Goal: Communication & Community: Answer question/provide support

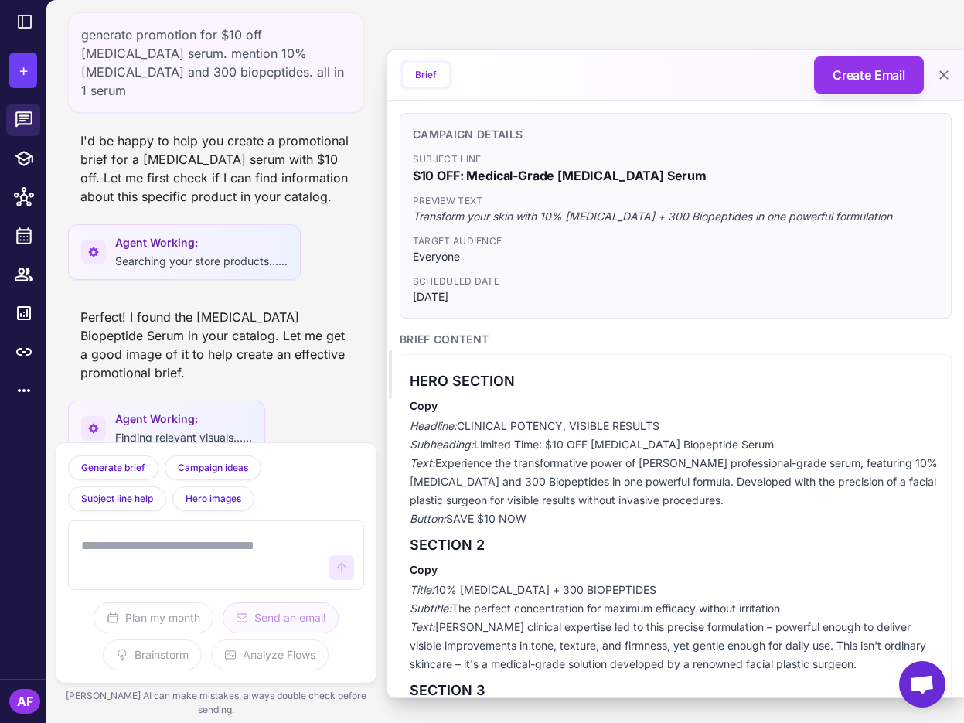
scroll to position [216, 0]
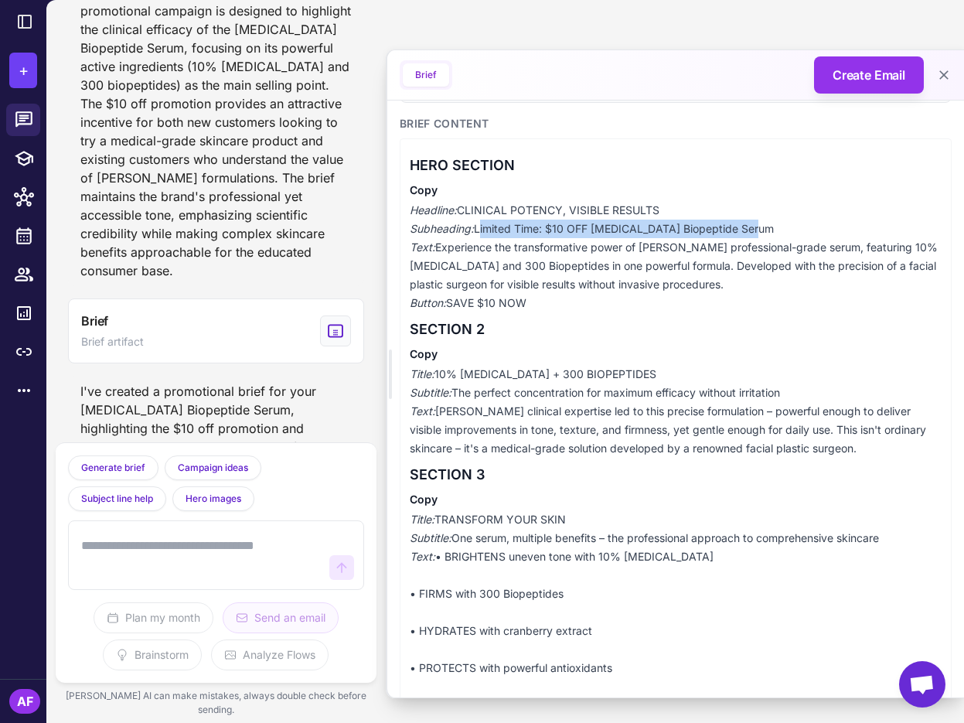
drag, startPoint x: 479, startPoint y: 230, endPoint x: 810, endPoint y: 225, distance: 331.0
click at [810, 225] on p "Headline: CLINICAL POTENCY, VISIBLE RESULTS Subheading: Limited Time: $10 OFF […" at bounding box center [676, 256] width 532 height 111
copy p "Limited Time: $10 OFF [MEDICAL_DATA] Biopeptide Serum"
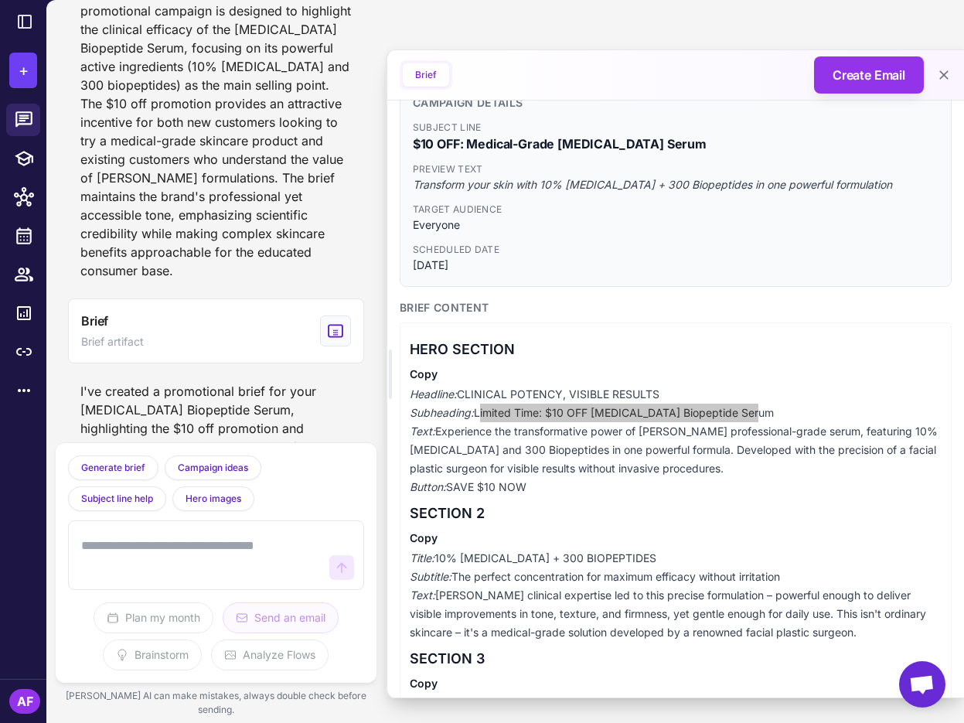
scroll to position [0, 0]
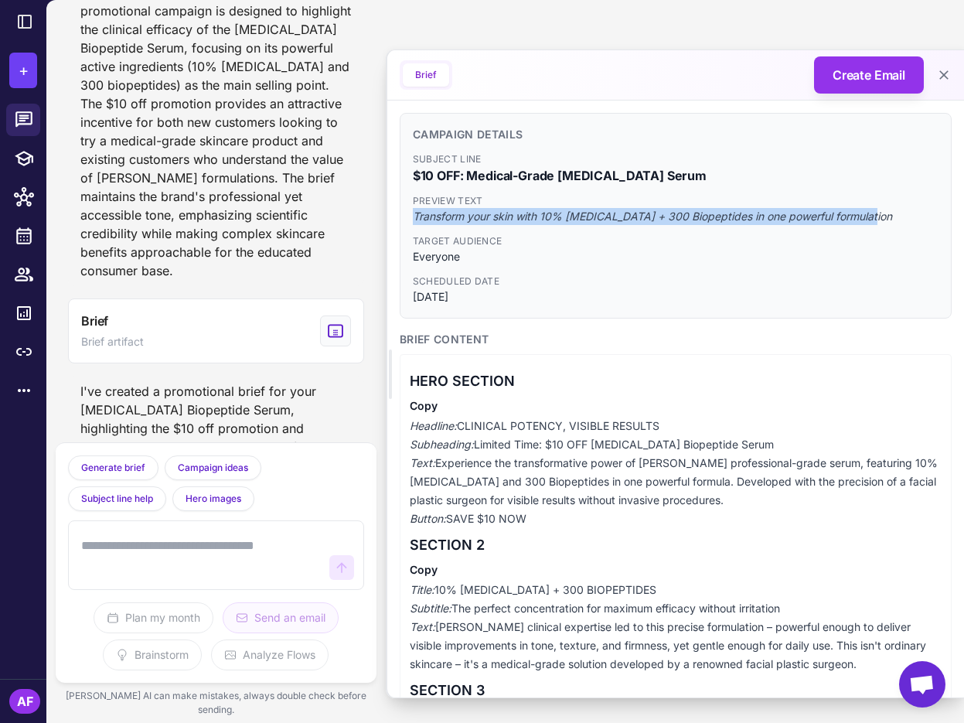
drag, startPoint x: 414, startPoint y: 218, endPoint x: 898, endPoint y: 227, distance: 484.2
click at [898, 227] on div "Subject Line $10 OFF: Medical-Grade [MEDICAL_DATA] Serum Preview Text Transform…" at bounding box center [676, 228] width 526 height 153
copy span "Transform your skin with 10% [MEDICAL_DATA] + 300 Biopeptides in one powerful f…"
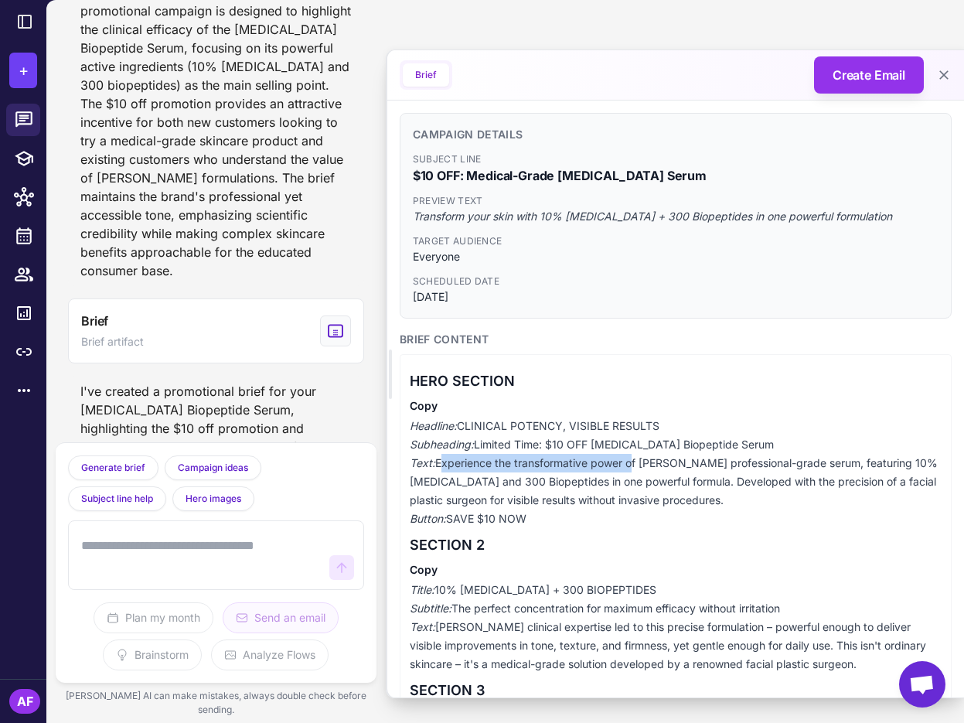
drag, startPoint x: 438, startPoint y: 464, endPoint x: 629, endPoint y: 465, distance: 190.2
click at [629, 465] on p "Headline: CLINICAL POTENCY, VISIBLE RESULTS Subheading: Limited Time: $10 OFF […" at bounding box center [676, 472] width 532 height 111
copy p "Experience the transformative power"
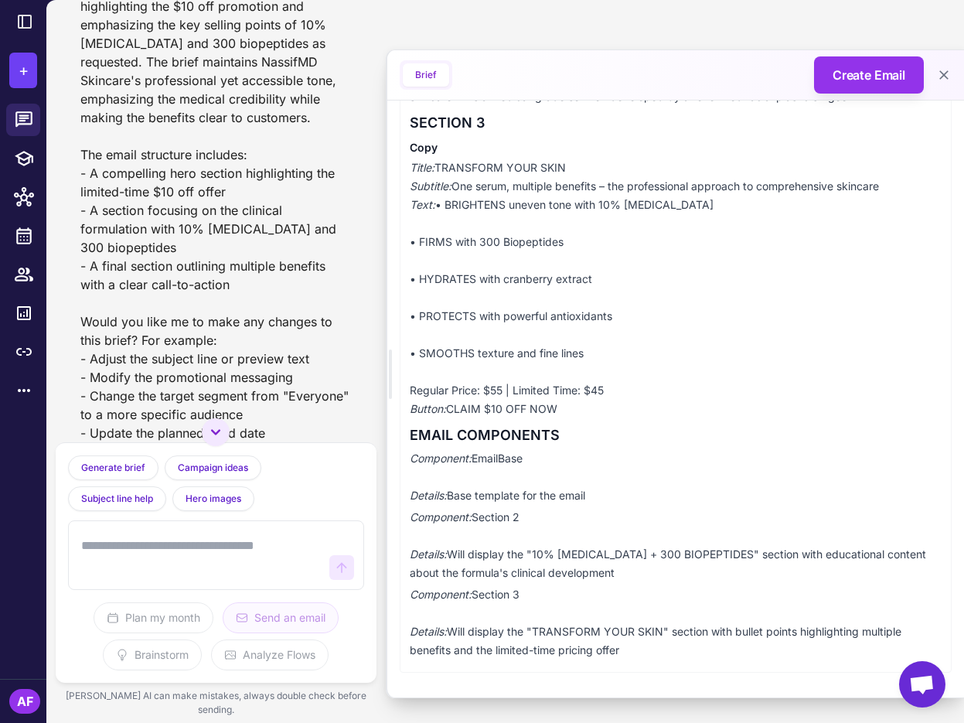
scroll to position [1471, 0]
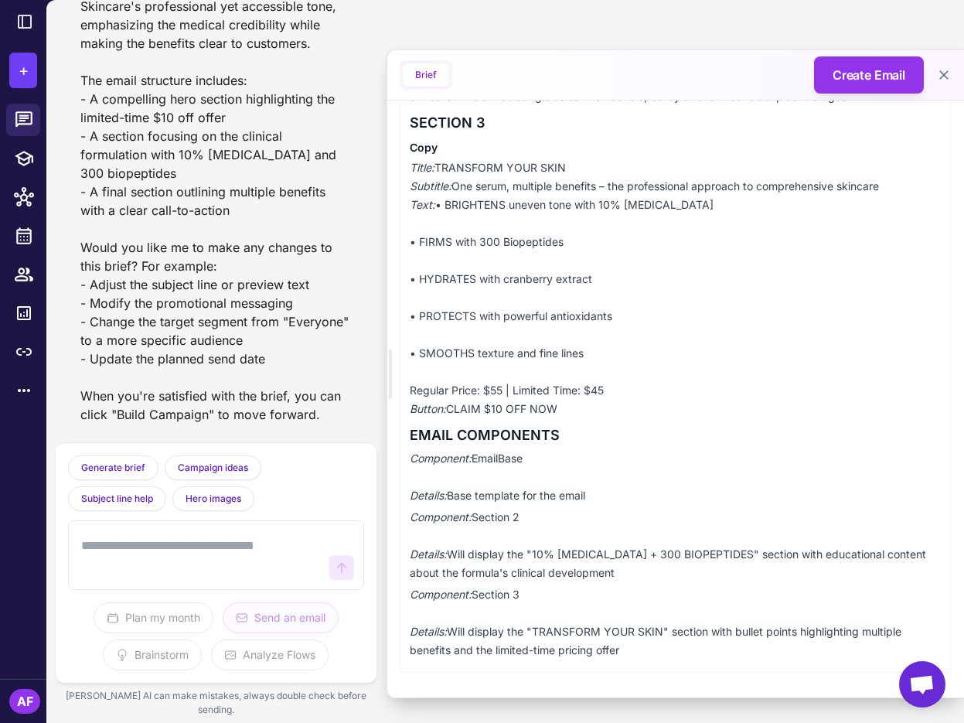
click at [193, 578] on textarea at bounding box center [200, 554] width 245 height 49
type textarea "**********"
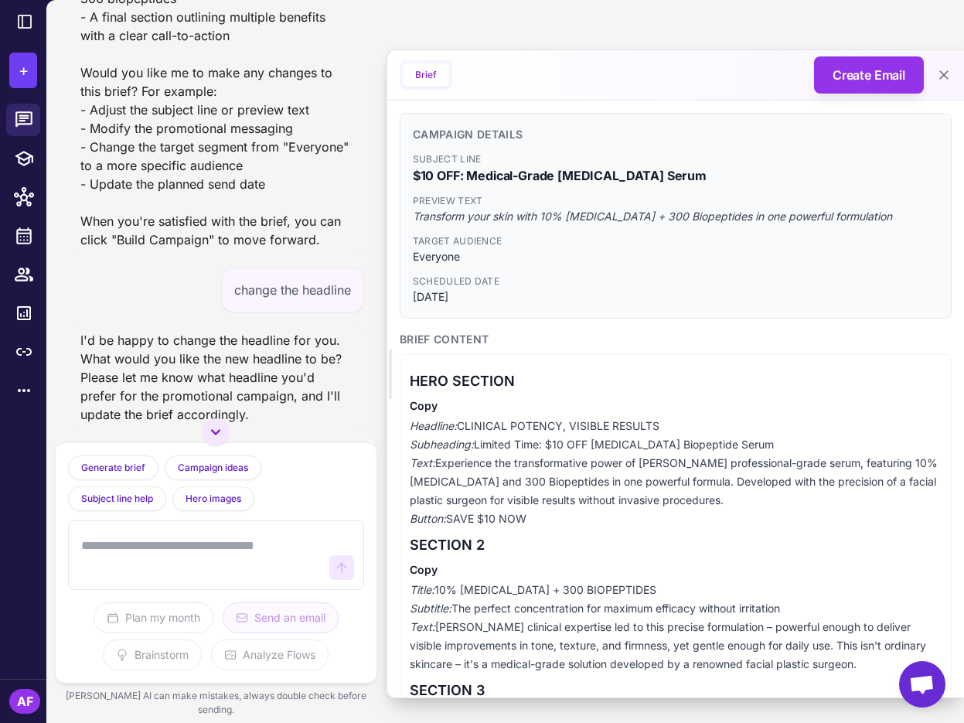
scroll to position [1646, 0]
click at [164, 558] on textarea at bounding box center [200, 554] width 245 height 49
type textarea "**********"
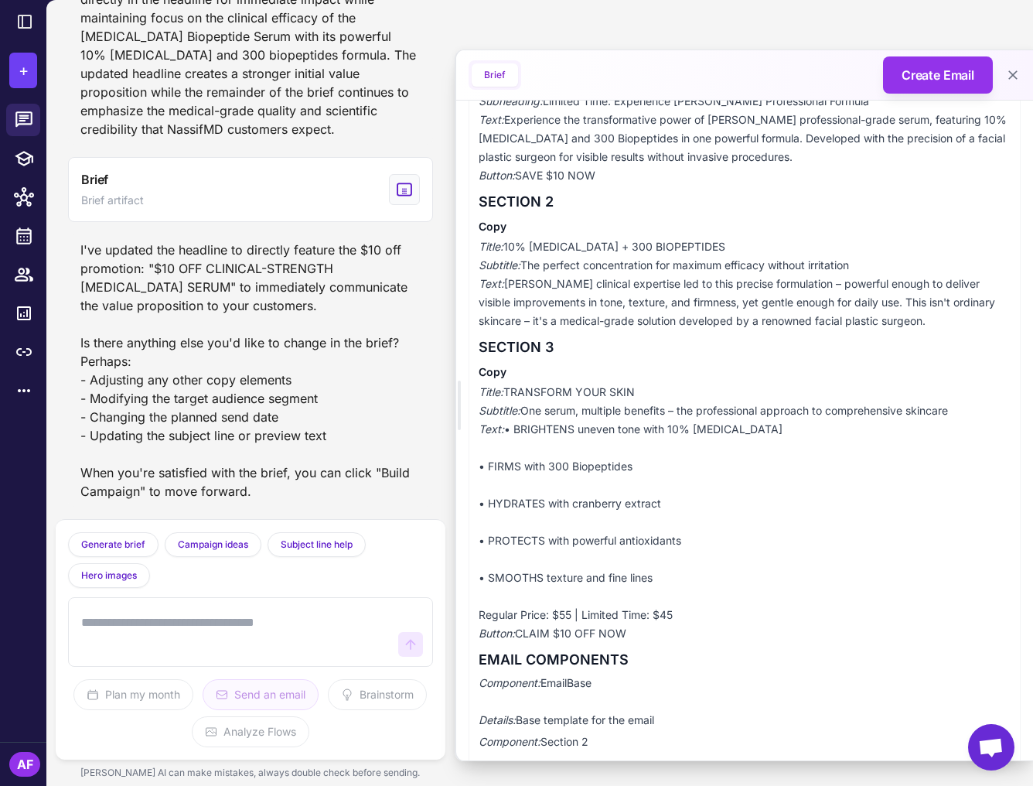
scroll to position [1929, 0]
